Goal: Communication & Community: Answer question/provide support

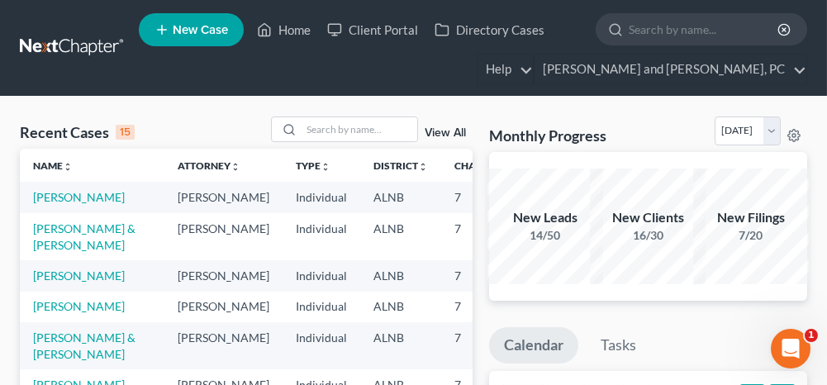
scroll to position [83, 0]
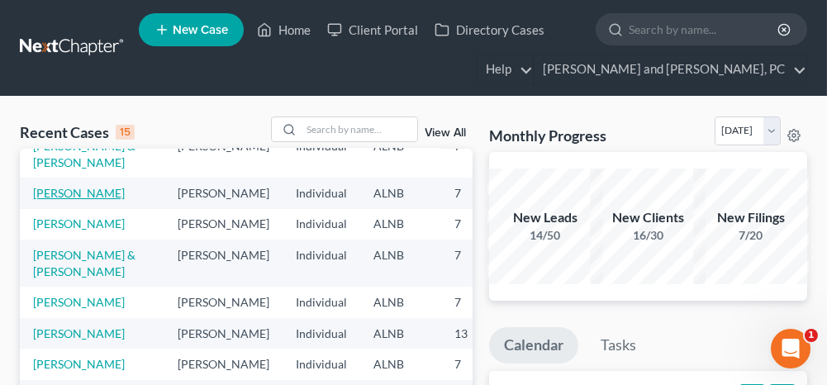
click at [58, 200] on link "[PERSON_NAME]" at bounding box center [79, 193] width 92 height 14
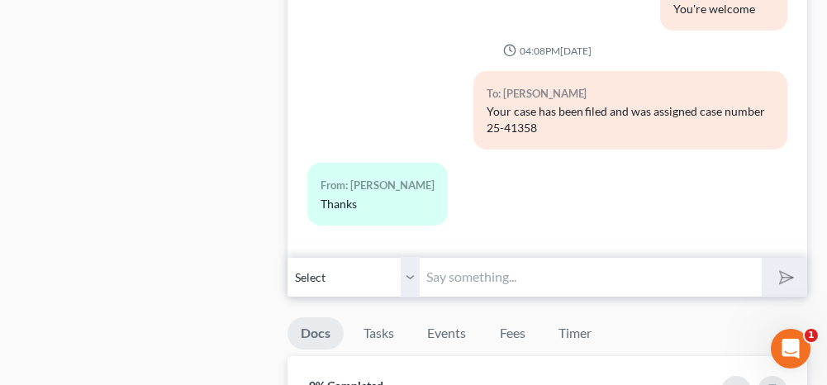
scroll to position [991, 0]
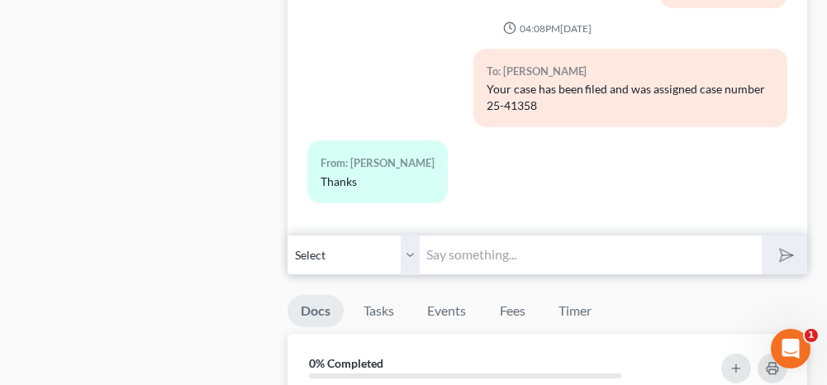
click at [514, 256] on input "text" at bounding box center [589, 255] width 341 height 40
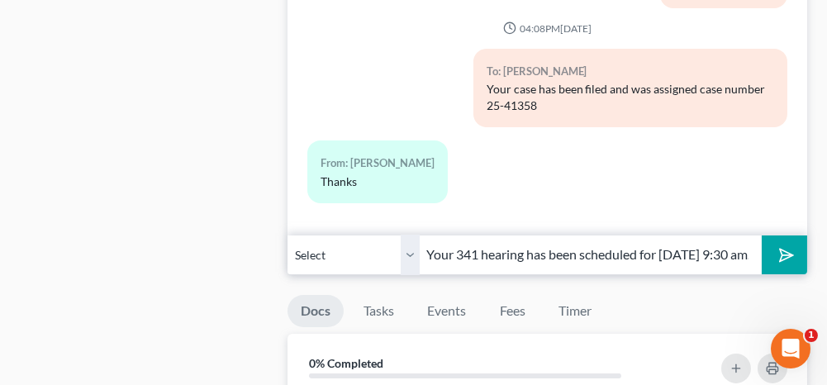
drag, startPoint x: 701, startPoint y: 246, endPoint x: 667, endPoint y: 246, distance: 33.9
click at [672, 247] on input "Your 341 hearing has been scheduled for [DATE] 9:30 am. The call-in number is […" at bounding box center [589, 255] width 341 height 40
type input "Your 341 hearing has been scheduled for [DATE] 9:30 am. The call-in number is […"
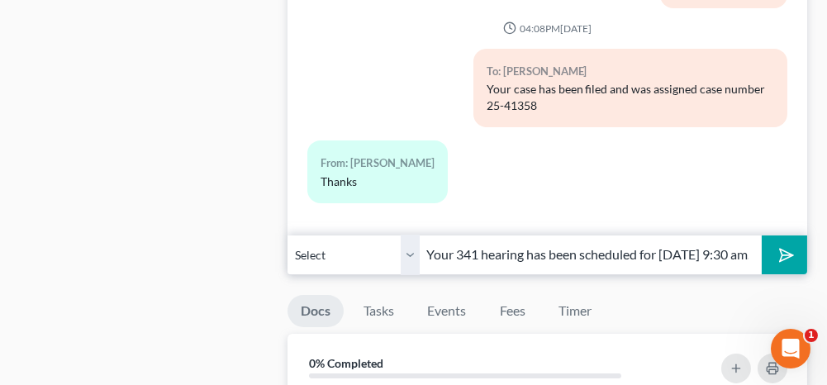
click at [792, 248] on icon "submit" at bounding box center [782, 254] width 23 height 23
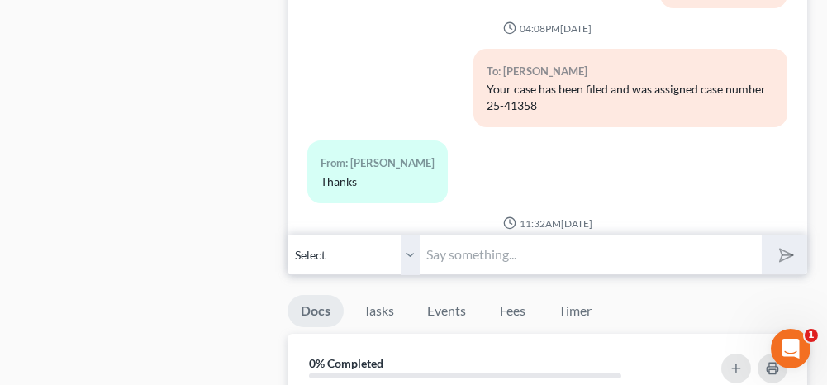
scroll to position [1250, 0]
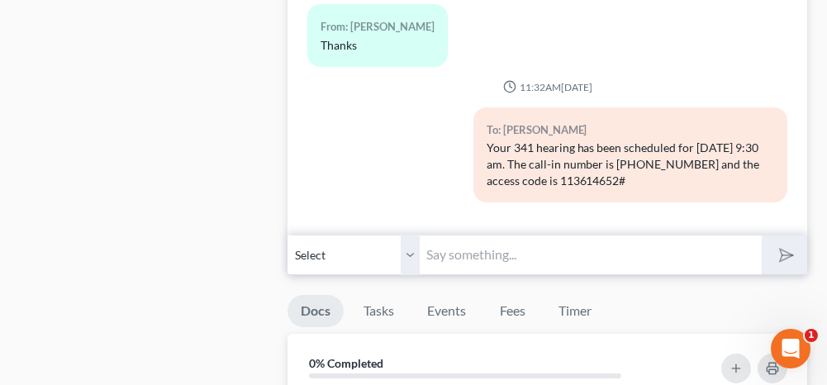
drag, startPoint x: 666, startPoint y: 175, endPoint x: 477, endPoint y: 140, distance: 191.4
click at [477, 140] on div "To: [PERSON_NAME] Your 341 hearing has been scheduled for [DATE] 9:30 am. The c…" at bounding box center [630, 154] width 314 height 95
copy div "Your 341 hearing has been scheduled for [DATE] 9:30 am. The call-in number is […"
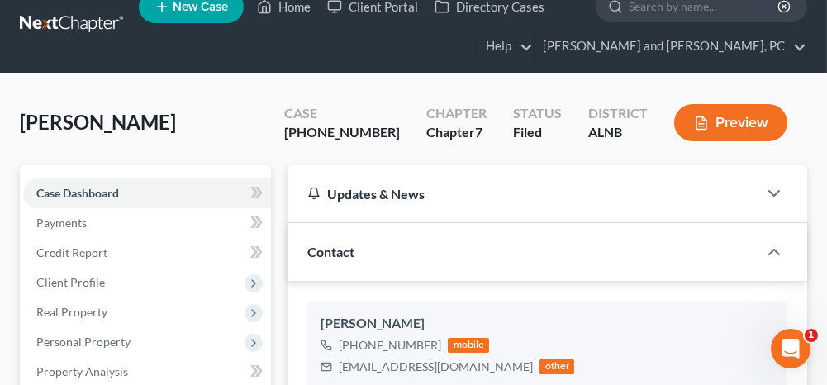
scroll to position [0, 0]
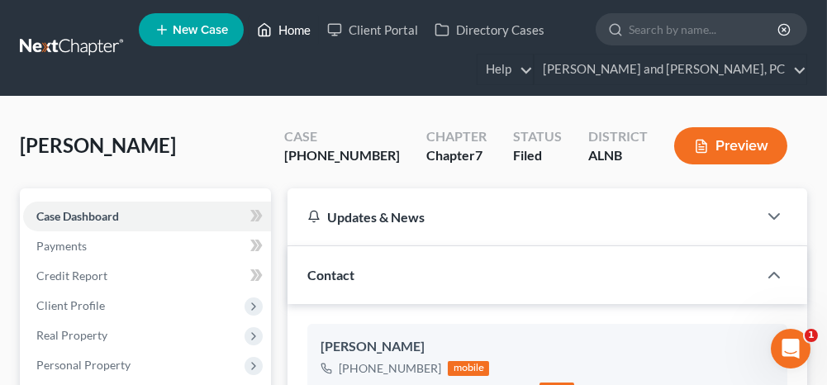
click at [283, 30] on link "Home" at bounding box center [284, 30] width 70 height 30
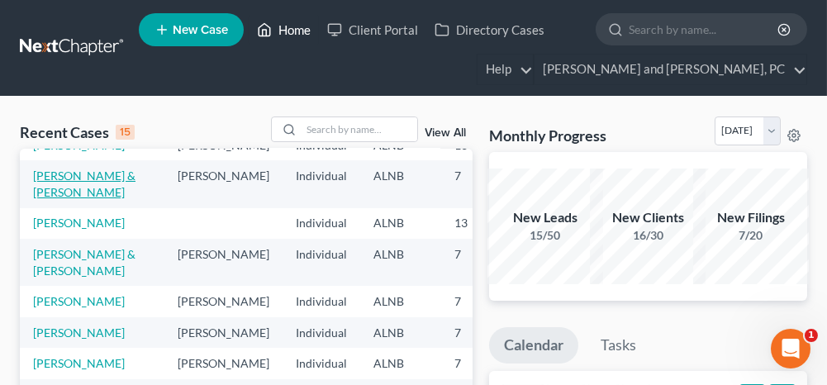
scroll to position [165, 0]
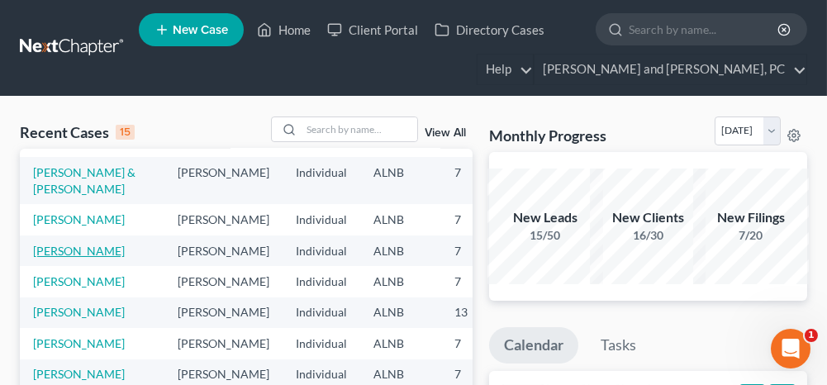
click at [40, 258] on link "[PERSON_NAME]" at bounding box center [79, 251] width 92 height 14
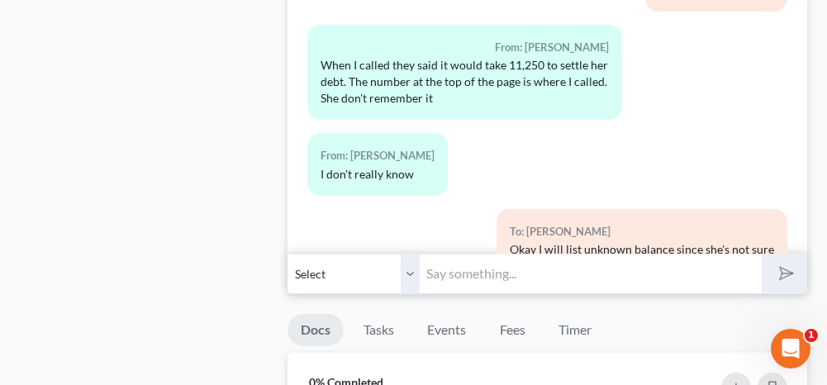
scroll to position [1486, 0]
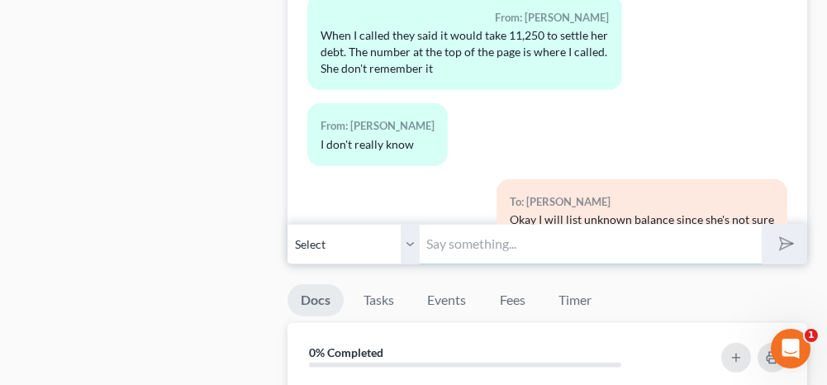
click at [470, 230] on input "text" at bounding box center [589, 244] width 341 height 40
type input "Your 341 hearing has been scheduled for [DATE] 9:30 am. The call-in number is […"
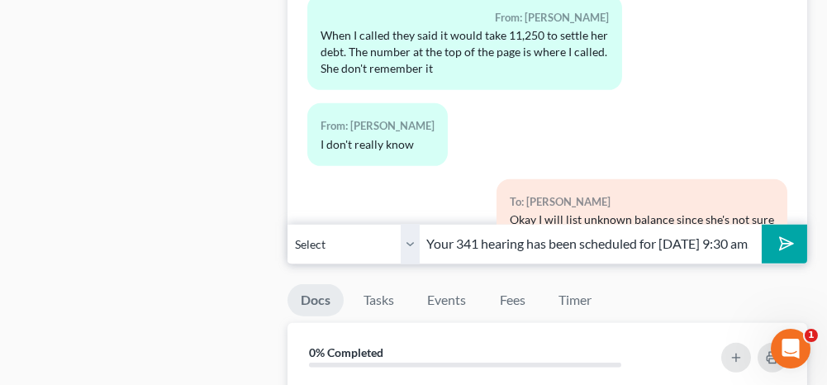
click at [784, 235] on polygon "submit" at bounding box center [783, 245] width 20 height 20
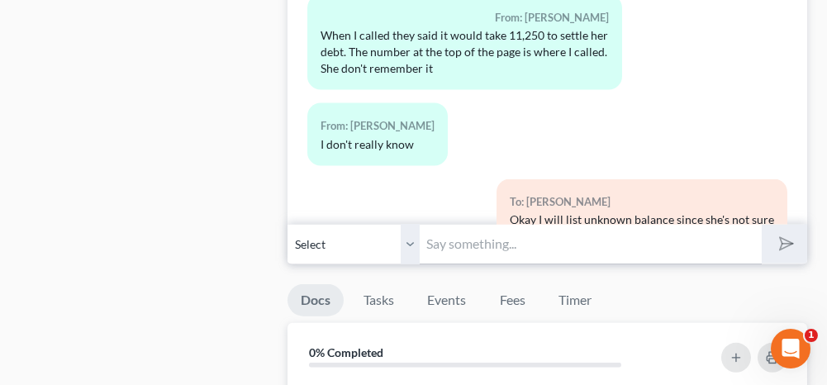
scroll to position [5615, 0]
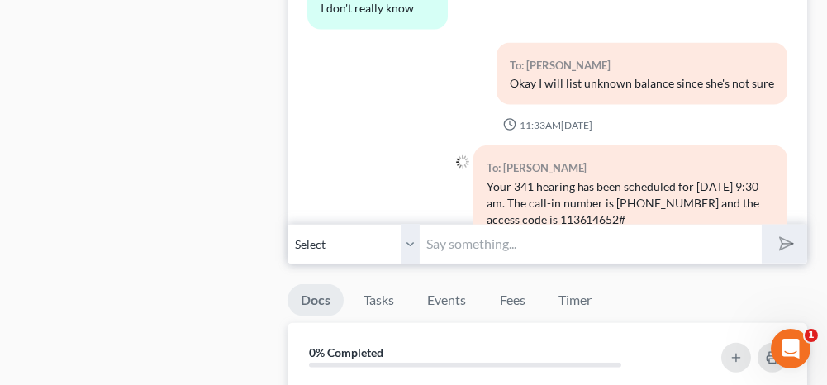
click at [495, 237] on input "text" at bounding box center [589, 244] width 341 height 40
paste input "Your 341 hearing has been scheduled for [DATE] 9:30 am. The call-in number is […"
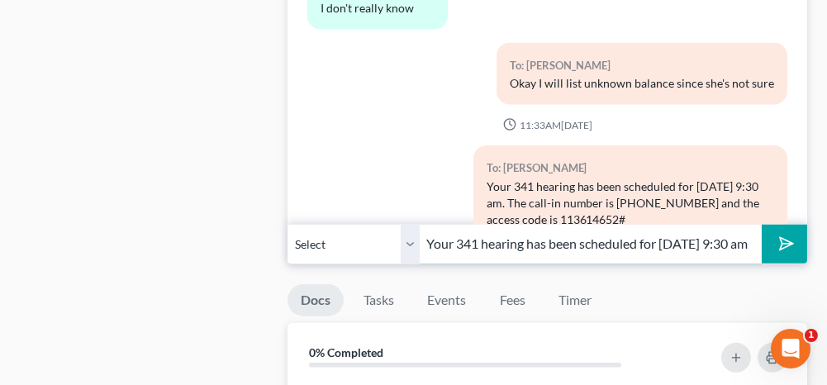
scroll to position [0, 505]
type input "Your 341 hearing has been scheduled for [DATE] 9:30 am. The call-in number is […"
drag, startPoint x: 409, startPoint y: 232, endPoint x: 409, endPoint y: 254, distance: 22.3
click at [409, 232] on select "Select [PHONE_NUMBER] - [PERSON_NAME] [PHONE_NUMBER] - [PERSON_NAME]" at bounding box center [353, 244] width 132 height 40
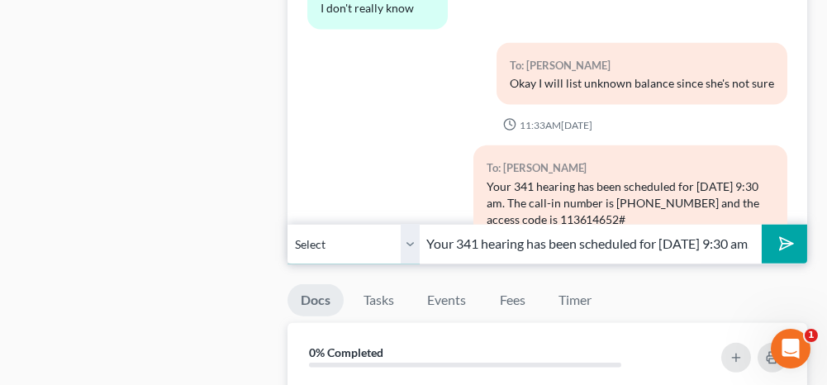
select select "1"
click at [287, 224] on select "Select [PHONE_NUMBER] - [PERSON_NAME] [PHONE_NUMBER] - [PERSON_NAME]" at bounding box center [353, 244] width 132 height 40
drag, startPoint x: 453, startPoint y: 231, endPoint x: 428, endPoint y: 234, distance: 24.9
click at [428, 234] on input "Your 341 hearing has been scheduled for [DATE] 9:30 am. The call-in number is […" at bounding box center [589, 244] width 341 height 40
type input "[PERSON_NAME]'s 341 hearing has been scheduled for [DATE] 9:30 am. The call-in …"
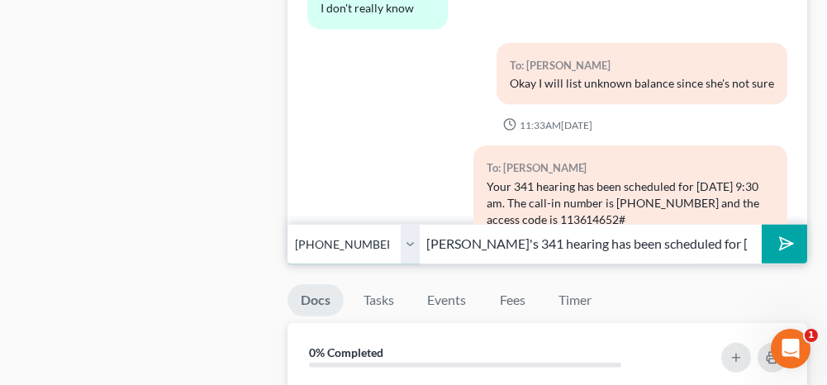
drag, startPoint x: 410, startPoint y: 236, endPoint x: 410, endPoint y: 254, distance: 18.2
click at [410, 236] on select "Select [PHONE_NUMBER] - [PERSON_NAME] [PHONE_NUMBER] - [PERSON_NAME]" at bounding box center [353, 244] width 132 height 40
click at [287, 224] on select "Select [PHONE_NUMBER] - [PERSON_NAME] [PHONE_NUMBER] - [PERSON_NAME]" at bounding box center [353, 244] width 132 height 40
drag, startPoint x: 786, startPoint y: 230, endPoint x: 231, endPoint y: 171, distance: 558.0
click at [786, 232] on icon "submit" at bounding box center [782, 243] width 23 height 23
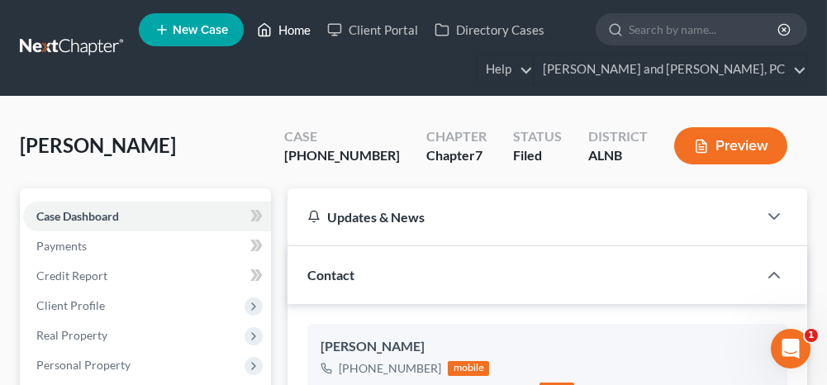
click at [291, 29] on link "Home" at bounding box center [284, 30] width 70 height 30
